Goal: Information Seeking & Learning: Find specific fact

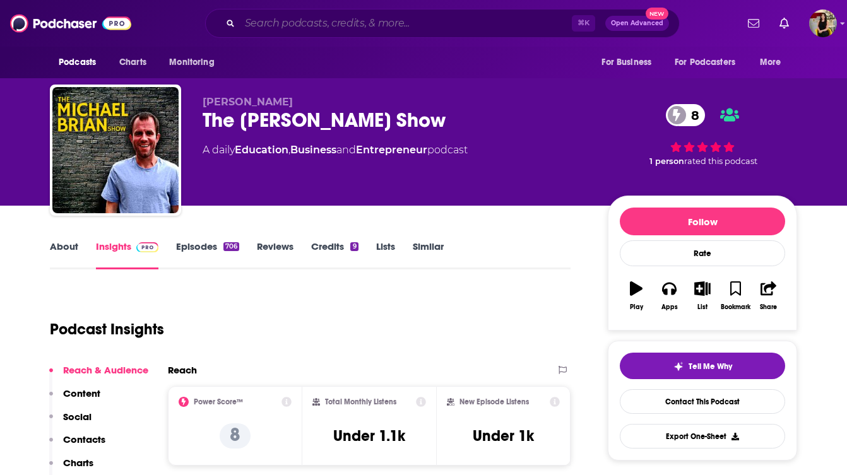
click at [442, 29] on input "Search podcasts, credits, & more..." at bounding box center [406, 23] width 332 height 20
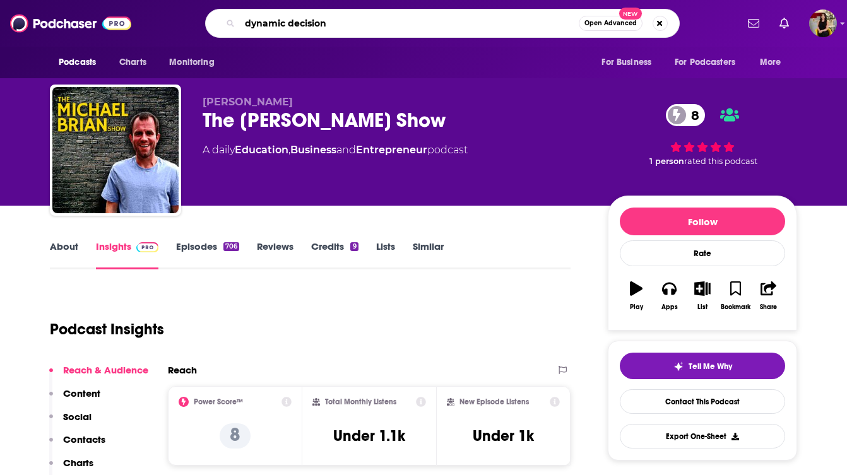
type input "dynamic decisions"
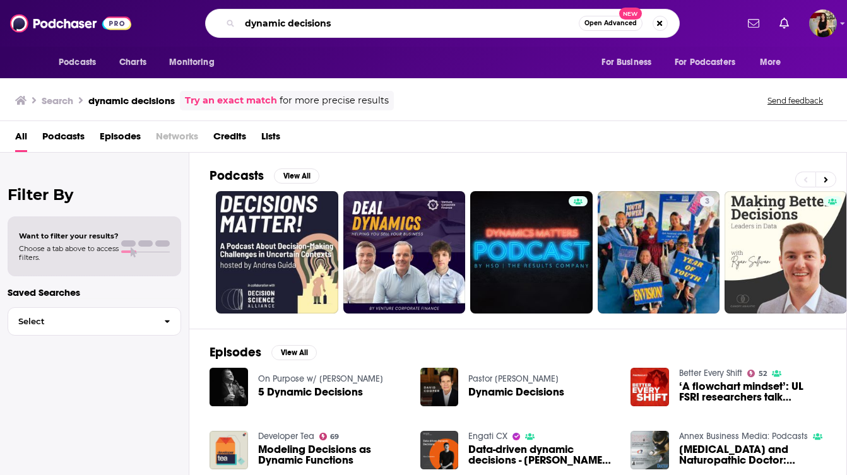
click at [393, 18] on input "dynamic decisions" at bounding box center [409, 23] width 339 height 20
type input "dynamic decisions podcast"
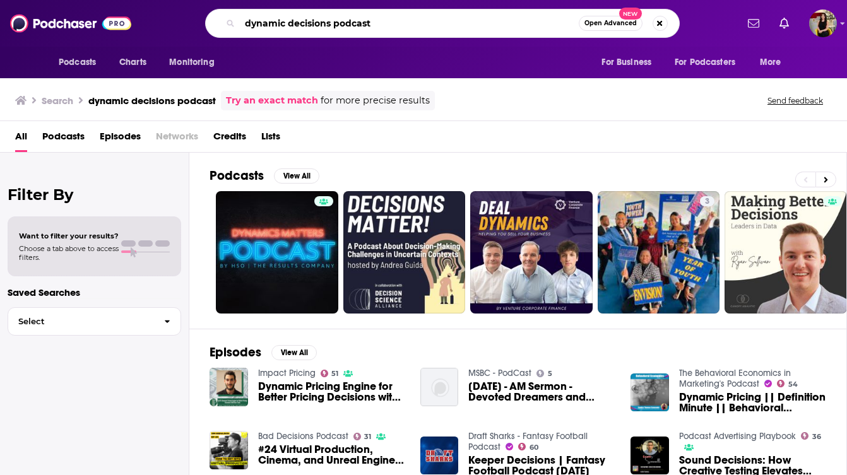
drag, startPoint x: 390, startPoint y: 19, endPoint x: 192, endPoint y: 15, distance: 198.2
click at [192, 15] on div "dynamic decisions podcast Open Advanced New" at bounding box center [442, 23] width 589 height 29
type input "cmodel data"
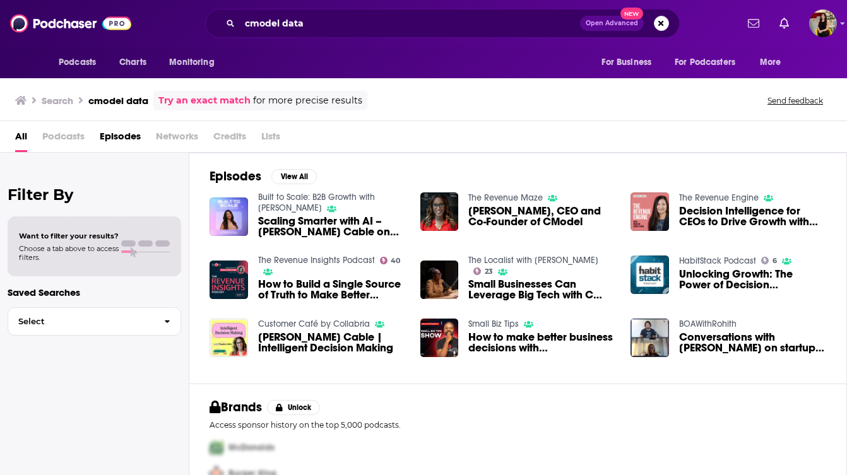
click at [508, 208] on span "[PERSON_NAME], CEO and Co-Founder of CModel" at bounding box center [541, 216] width 147 height 21
